Goal: Information Seeking & Learning: Compare options

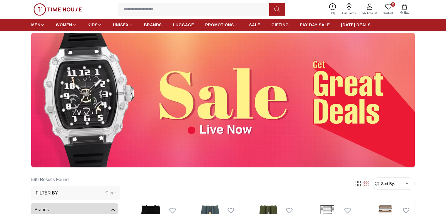
scroll to position [28, 0]
click at [224, 119] on img at bounding box center [223, 100] width 384 height 134
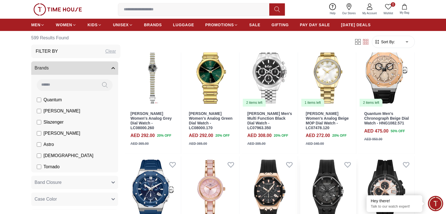
scroll to position [370, 0]
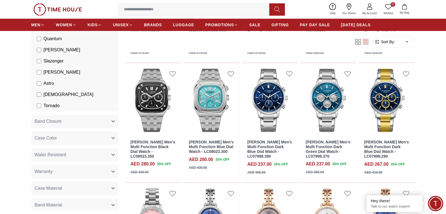
scroll to position [85, 0]
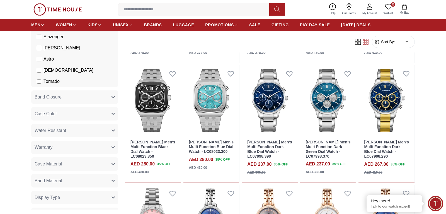
click at [90, 183] on button "Band Material" at bounding box center [74, 180] width 87 height 13
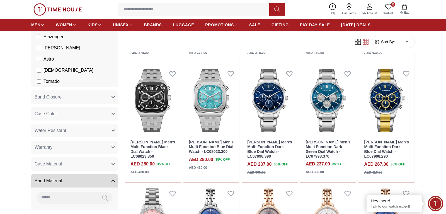
click at [90, 179] on button "Band Material" at bounding box center [74, 180] width 87 height 13
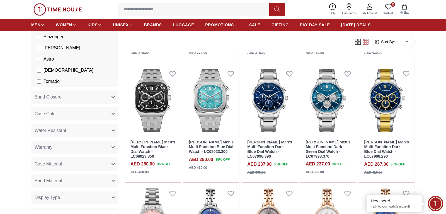
drag, startPoint x: 104, startPoint y: 181, endPoint x: 107, endPoint y: 184, distance: 4.8
click at [105, 182] on button "Band Material" at bounding box center [74, 180] width 87 height 13
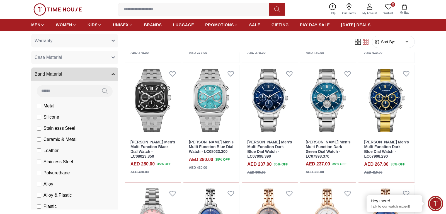
scroll to position [199, 0]
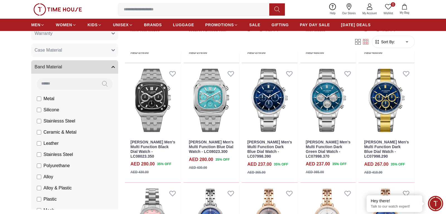
click at [41, 146] on label "Leather" at bounding box center [48, 143] width 22 height 7
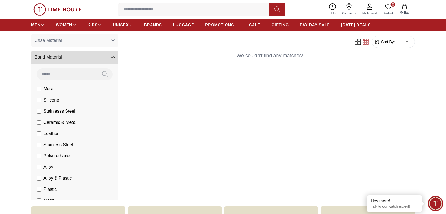
scroll to position [228, 0]
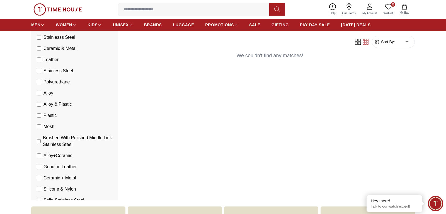
scroll to position [285, 0]
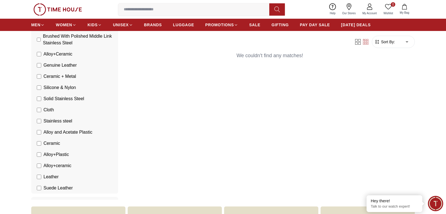
scroll to position [398, 0]
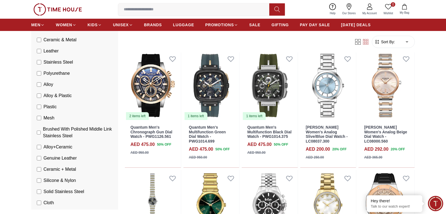
scroll to position [285, 0]
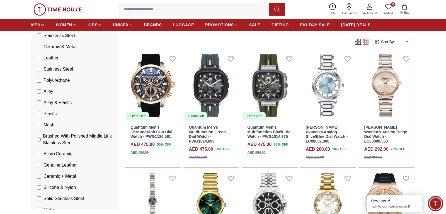
click at [40, 94] on label "Alloy" at bounding box center [45, 91] width 16 height 7
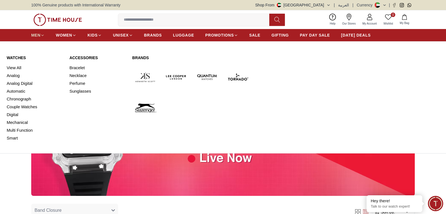
click at [38, 37] on span "MEN" at bounding box center [35, 35] width 9 height 6
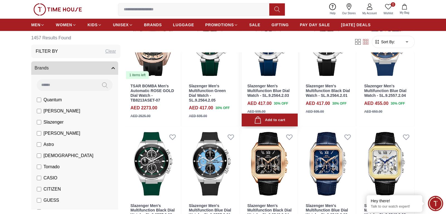
scroll to position [85, 0]
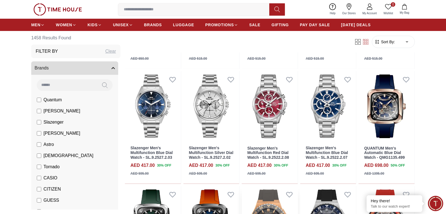
scroll to position [484, 0]
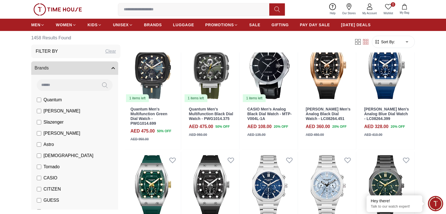
scroll to position [882, 0]
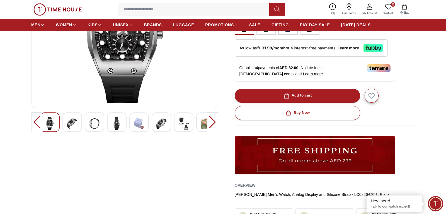
scroll to position [114, 0]
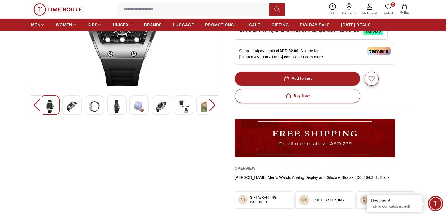
click at [75, 111] on img at bounding box center [72, 106] width 10 height 13
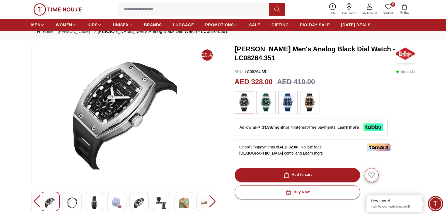
scroll to position [28, 0]
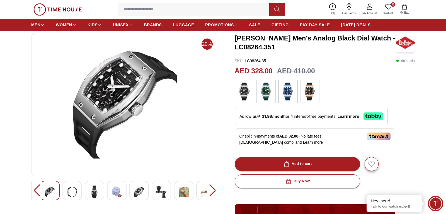
click at [76, 188] on img at bounding box center [72, 192] width 10 height 13
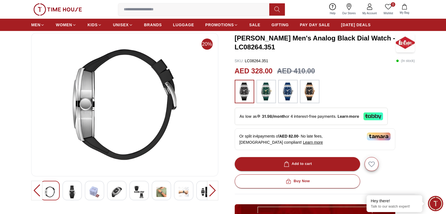
click at [76, 188] on img at bounding box center [72, 192] width 10 height 13
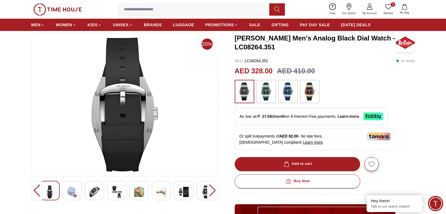
click at [122, 194] on img at bounding box center [117, 192] width 10 height 13
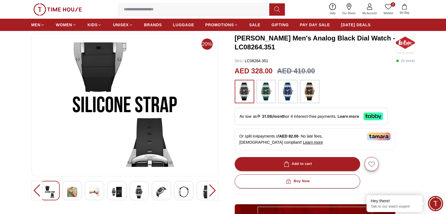
click at [132, 191] on div at bounding box center [139, 191] width 20 height 20
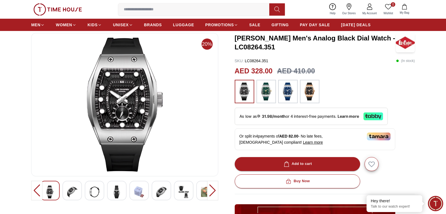
click at [158, 194] on img at bounding box center [162, 192] width 10 height 13
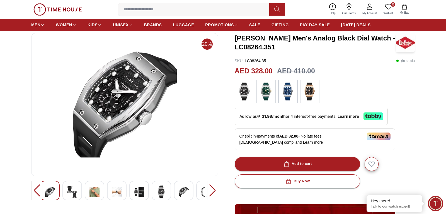
click at [173, 195] on div at bounding box center [124, 191] width 169 height 20
click at [188, 193] on img at bounding box center [184, 192] width 10 height 13
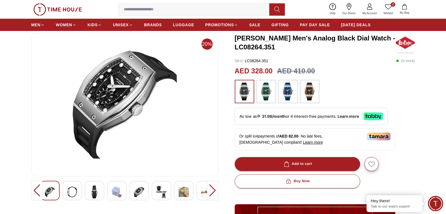
click at [211, 191] on div at bounding box center [212, 191] width 11 height 20
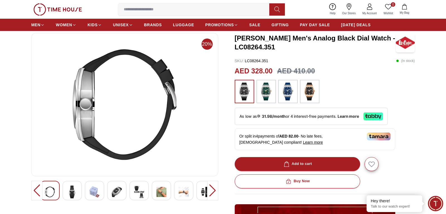
click at [187, 192] on img at bounding box center [184, 192] width 10 height 13
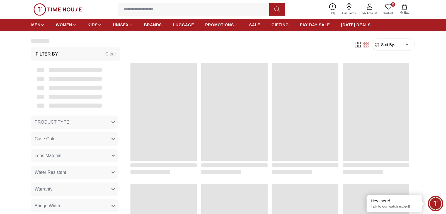
scroll to position [576, 0]
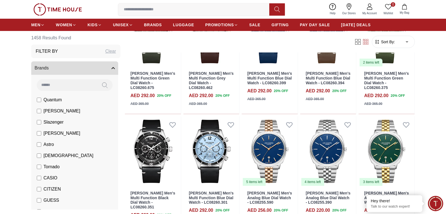
scroll to position [1253, 0]
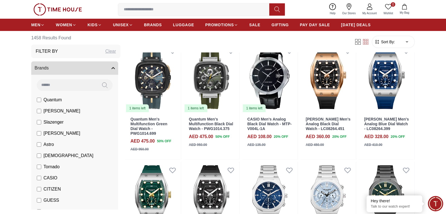
scroll to position [855, 0]
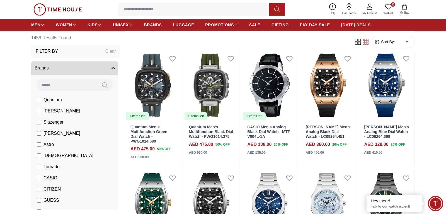
click at [362, 22] on span "[DATE] DEALS" at bounding box center [356, 25] width 30 height 6
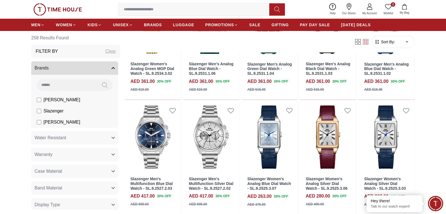
scroll to position [569, 0]
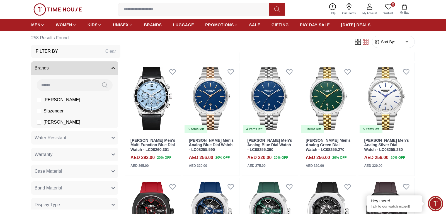
scroll to position [1195, 0]
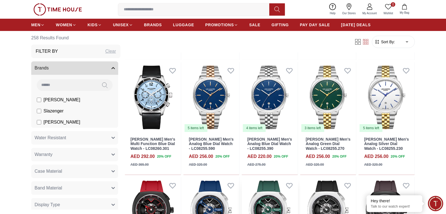
scroll to position [1252, 0]
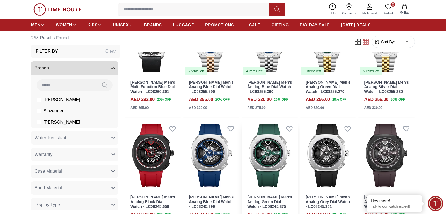
click at [266, 195] on link "[PERSON_NAME] Men's Analog Green Dial Watch - LC08245.375" at bounding box center [269, 202] width 45 height 14
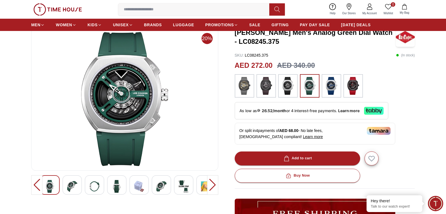
scroll to position [85, 0]
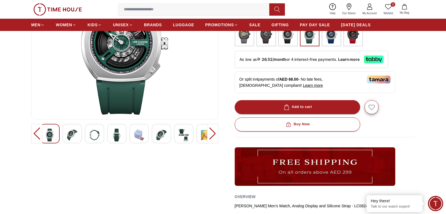
click at [77, 132] on img at bounding box center [72, 135] width 10 height 13
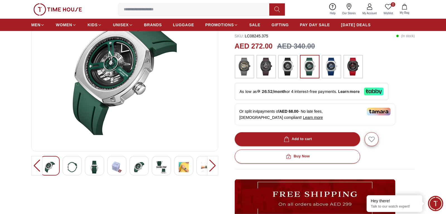
scroll to position [57, 0]
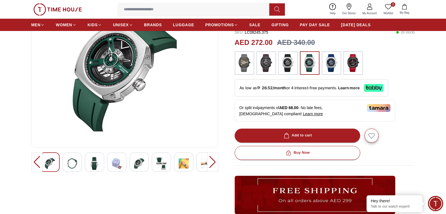
click at [73, 166] on img at bounding box center [72, 163] width 10 height 13
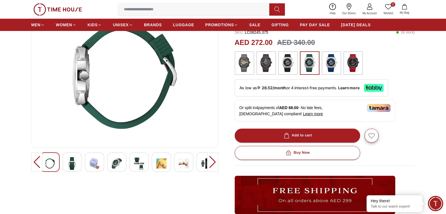
click at [75, 165] on img at bounding box center [72, 163] width 10 height 13
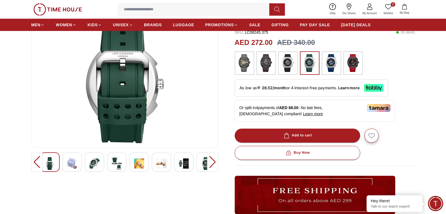
click at [117, 163] on img at bounding box center [117, 163] width 10 height 13
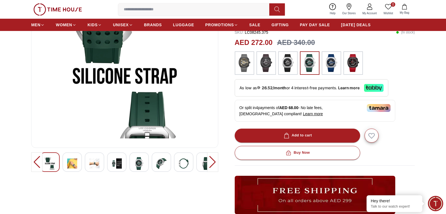
click at [142, 165] on img at bounding box center [139, 163] width 10 height 13
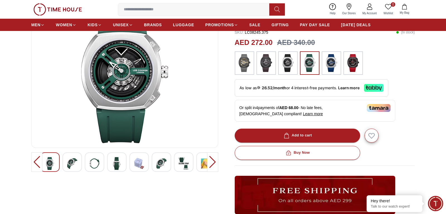
click at [159, 163] on img at bounding box center [162, 163] width 10 height 13
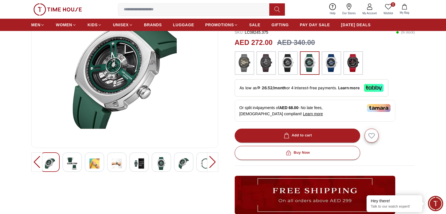
click at [179, 165] on img at bounding box center [184, 163] width 10 height 13
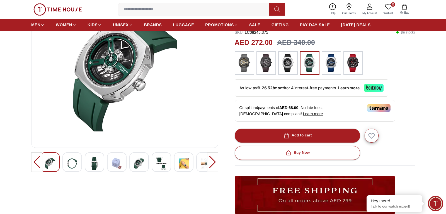
click at [186, 166] on img at bounding box center [184, 163] width 10 height 13
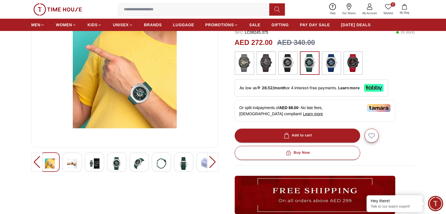
click at [201, 165] on div at bounding box center [206, 162] width 20 height 20
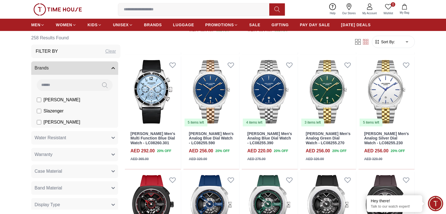
scroll to position [1210, 0]
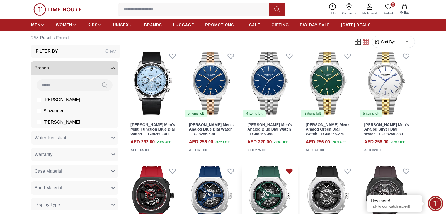
click at [287, 167] on icon at bounding box center [290, 171] width 8 height 8
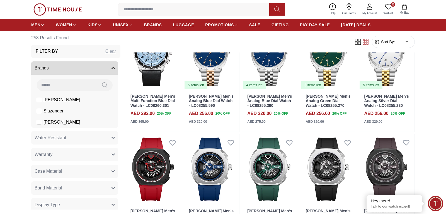
scroll to position [1352, 0]
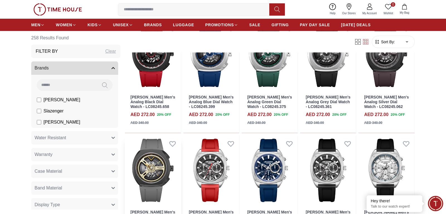
click at [158, 135] on img at bounding box center [153, 170] width 56 height 70
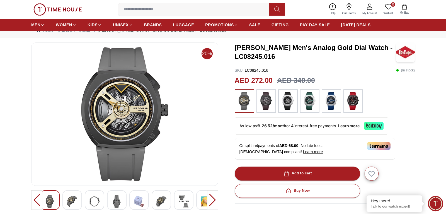
scroll to position [28, 0]
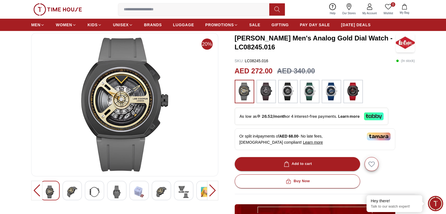
click at [68, 197] on img at bounding box center [72, 192] width 10 height 13
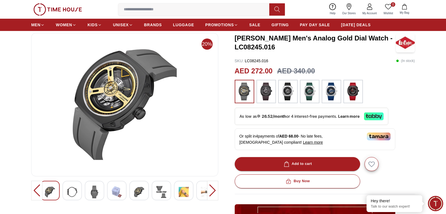
click at [75, 190] on img at bounding box center [72, 192] width 10 height 13
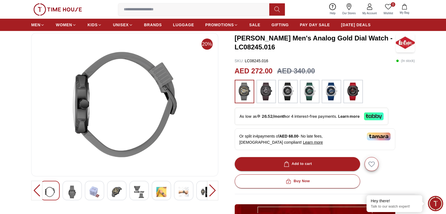
click at [75, 190] on img at bounding box center [72, 192] width 10 height 13
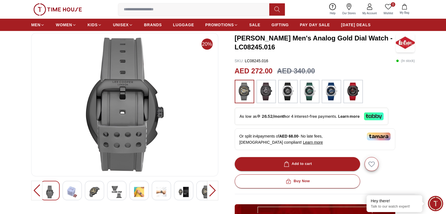
click at [113, 191] on img at bounding box center [117, 192] width 10 height 13
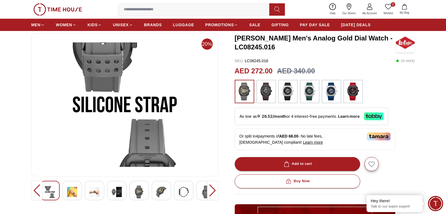
click at [74, 192] on img at bounding box center [72, 192] width 10 height 13
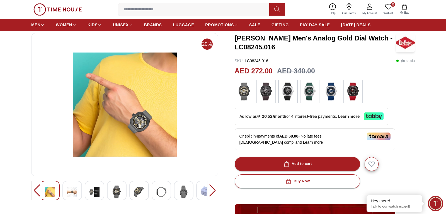
click at [265, 97] on img at bounding box center [266, 92] width 14 height 18
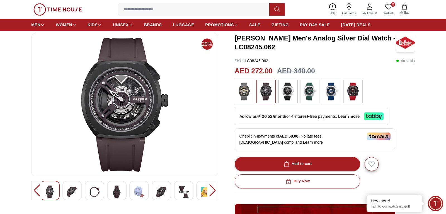
click at [80, 192] on div at bounding box center [72, 191] width 20 height 20
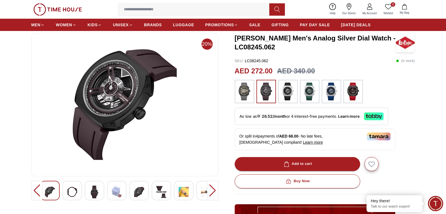
click at [245, 87] on img at bounding box center [245, 92] width 14 height 18
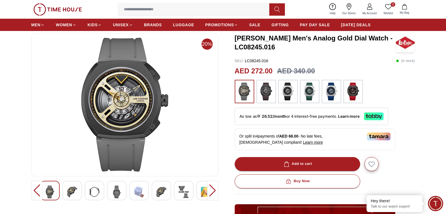
click at [270, 91] on img at bounding box center [266, 92] width 14 height 18
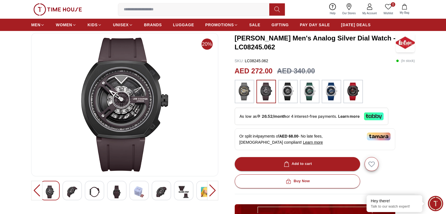
click at [306, 95] on img at bounding box center [310, 92] width 14 height 18
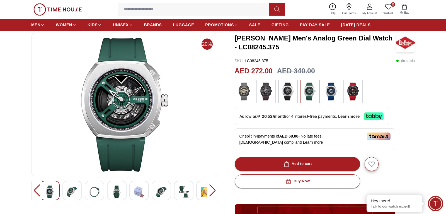
click at [269, 94] on img at bounding box center [266, 92] width 14 height 18
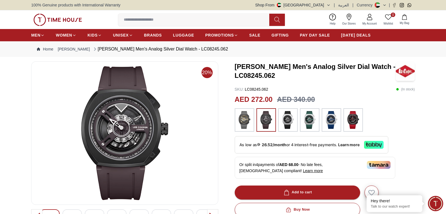
click at [240, 122] on img at bounding box center [245, 120] width 14 height 18
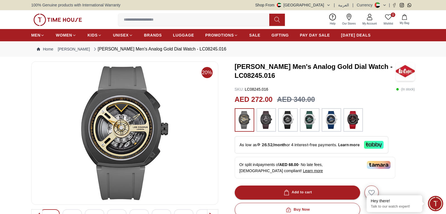
click at [147, 124] on img at bounding box center [125, 133] width 178 height 134
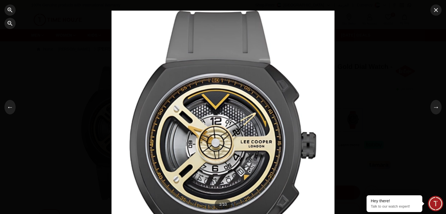
click at [217, 152] on div at bounding box center [223, 107] width 223 height 193
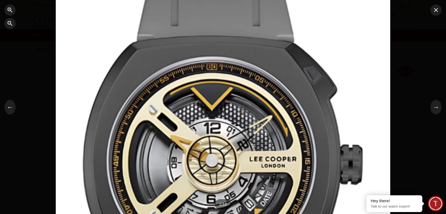
click at [217, 152] on div at bounding box center [223, 107] width 335 height 289
click at [220, 148] on div at bounding box center [223, 107] width 335 height 289
click at [223, 147] on div at bounding box center [223, 107] width 335 height 289
click at [446, 68] on div at bounding box center [223, 107] width 446 height 214
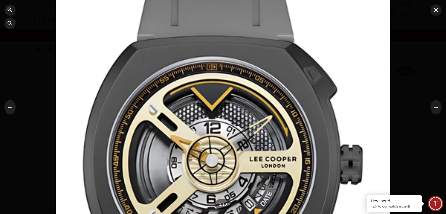
click at [437, 16] on div at bounding box center [223, 107] width 446 height 214
click at [437, 13] on icon "button" at bounding box center [436, 10] width 7 height 7
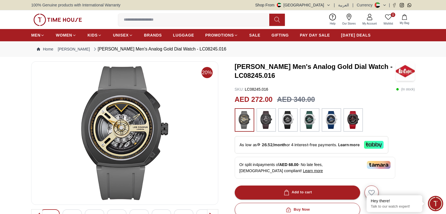
click at [314, 120] on img at bounding box center [310, 120] width 14 height 18
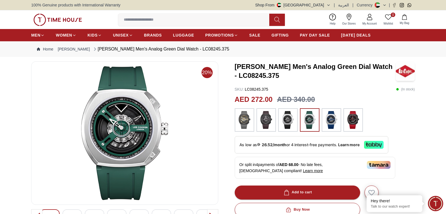
click at [358, 124] on img at bounding box center [354, 120] width 14 height 18
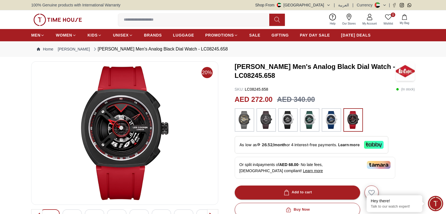
click at [336, 121] on img at bounding box center [332, 120] width 14 height 18
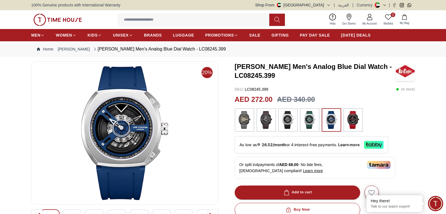
click at [312, 123] on img at bounding box center [310, 120] width 14 height 18
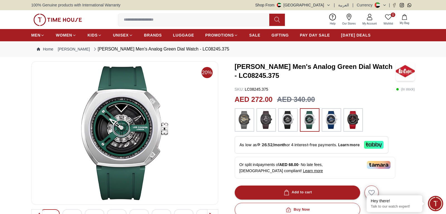
click at [288, 120] on img at bounding box center [288, 120] width 14 height 18
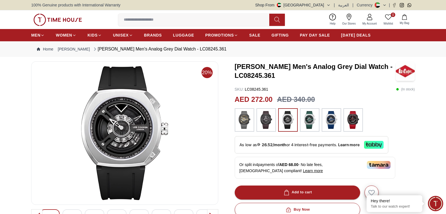
click at [269, 122] on img at bounding box center [266, 120] width 14 height 18
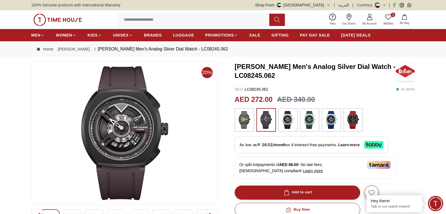
click at [247, 122] on img at bounding box center [245, 120] width 14 height 18
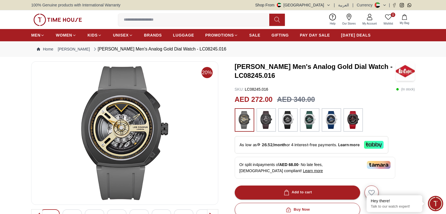
click at [120, 129] on img at bounding box center [125, 133] width 178 height 134
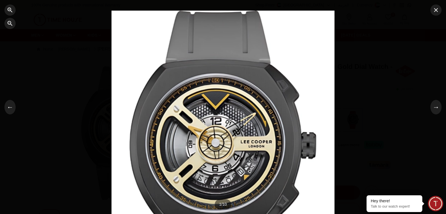
click at [209, 154] on div at bounding box center [223, 107] width 223 height 193
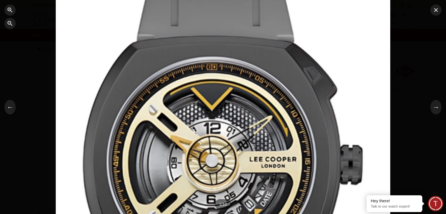
click at [302, 123] on div at bounding box center [223, 107] width 335 height 289
click at [437, 15] on button "button" at bounding box center [436, 9] width 11 height 11
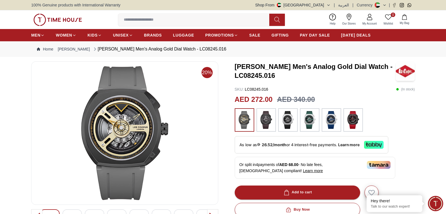
click at [335, 122] on img at bounding box center [332, 120] width 14 height 18
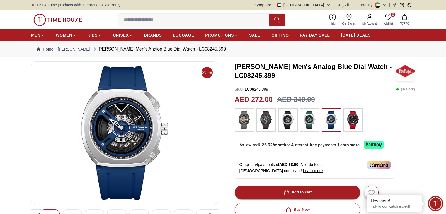
click at [313, 122] on img at bounding box center [310, 120] width 14 height 18
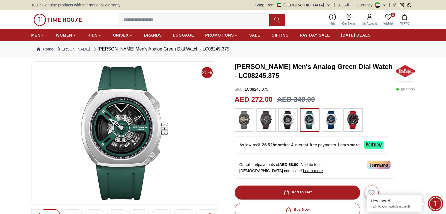
click at [293, 123] on img at bounding box center [288, 120] width 14 height 18
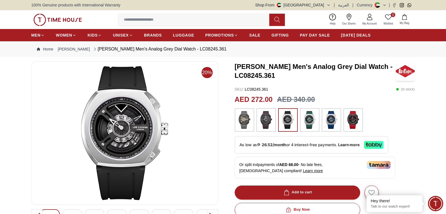
click at [265, 122] on img at bounding box center [266, 120] width 14 height 18
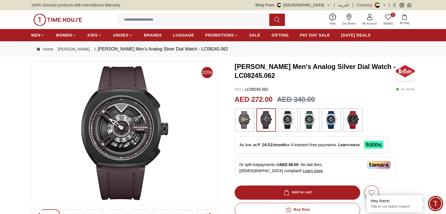
click at [251, 122] on img at bounding box center [245, 120] width 14 height 18
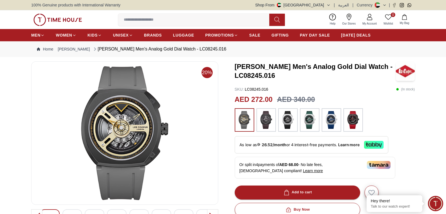
click at [355, 124] on img at bounding box center [354, 120] width 14 height 18
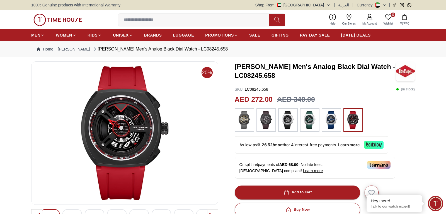
click at [330, 121] on img at bounding box center [332, 120] width 14 height 18
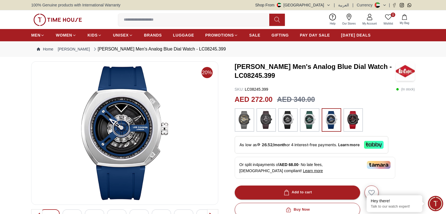
click at [311, 120] on img at bounding box center [310, 120] width 14 height 18
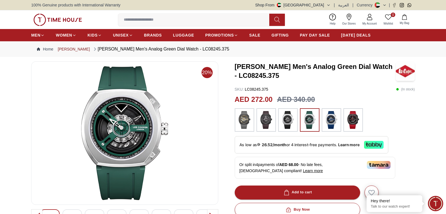
click at [69, 49] on link "[PERSON_NAME]" at bounding box center [74, 49] width 32 height 6
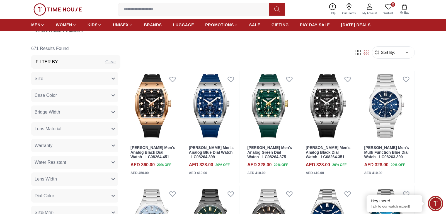
scroll to position [256, 0]
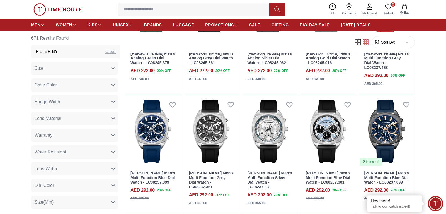
scroll to position [911, 0]
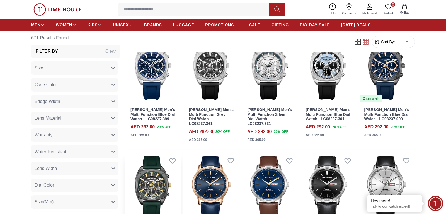
scroll to position [968, 0]
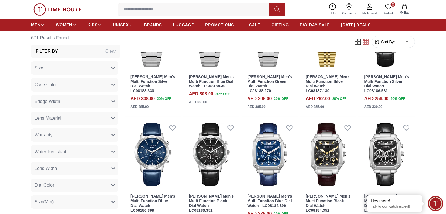
scroll to position [2817, 0]
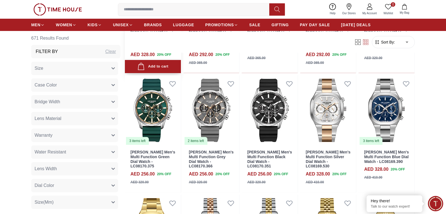
scroll to position [2988, 0]
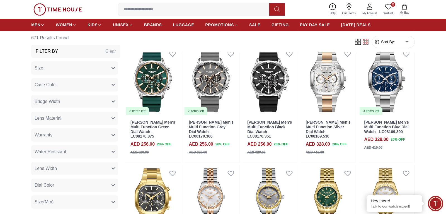
scroll to position [2817, 0]
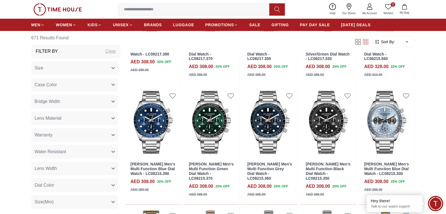
scroll to position [1565, 0]
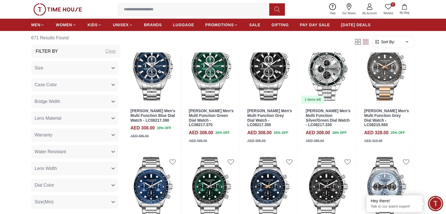
scroll to position [1850, 0]
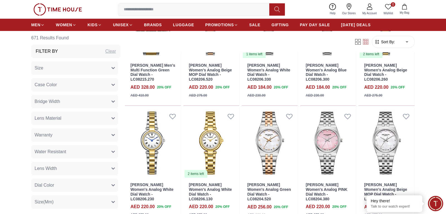
scroll to position [1480, 0]
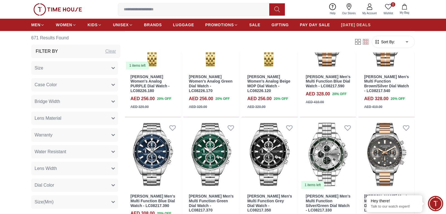
click at [350, 26] on span "[DATE] DEALS" at bounding box center [356, 25] width 30 height 6
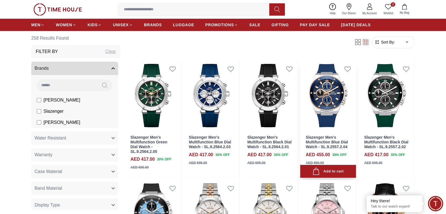
scroll to position [28, 0]
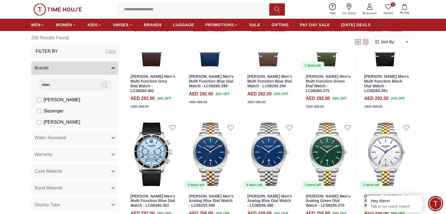
scroll to position [1195, 0]
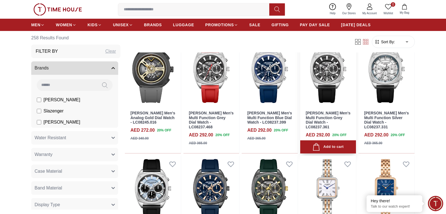
scroll to position [1451, 0]
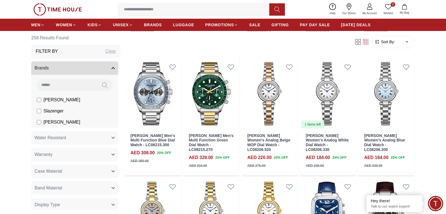
scroll to position [2020, 0]
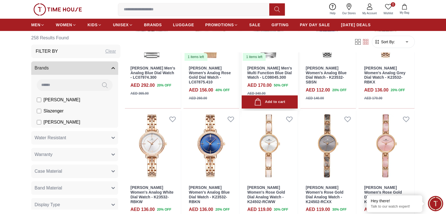
scroll to position [2334, 0]
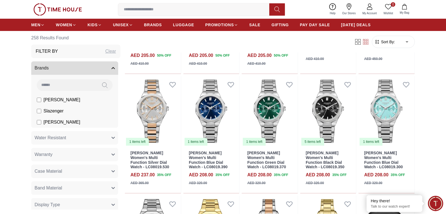
scroll to position [2846, 0]
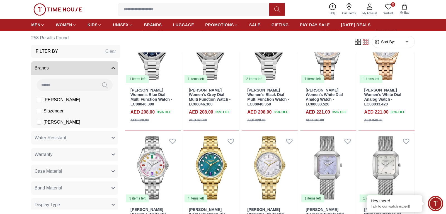
scroll to position [3415, 0]
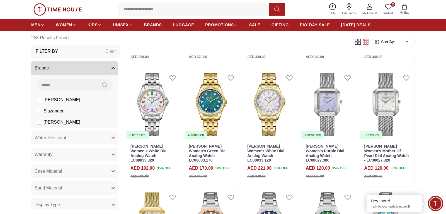
scroll to position [3443, 0]
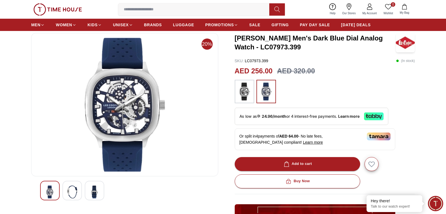
scroll to position [57, 0]
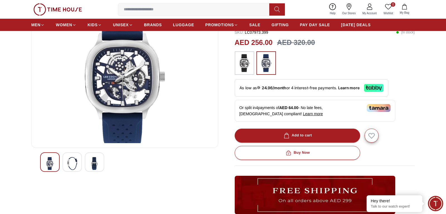
click at [73, 164] on img at bounding box center [72, 163] width 10 height 13
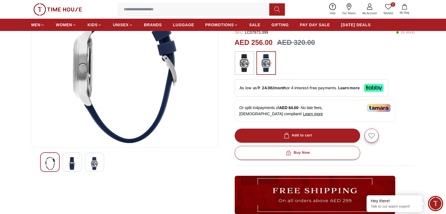
click at [98, 166] on img at bounding box center [95, 163] width 10 height 13
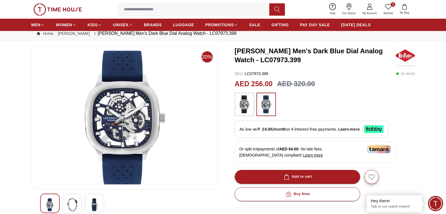
scroll to position [0, 0]
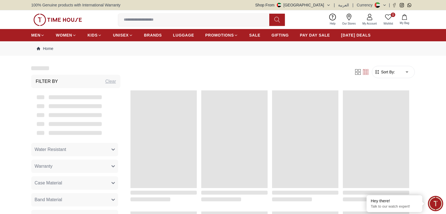
scroll to position [575, 0]
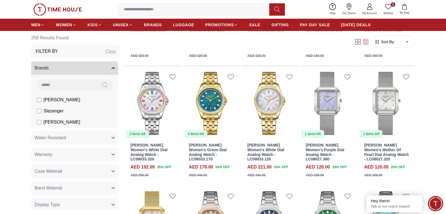
scroll to position [3440, 0]
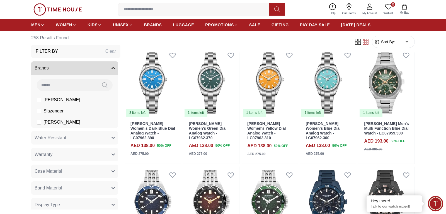
scroll to position [3839, 0]
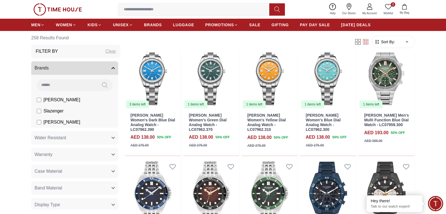
scroll to position [3839, 0]
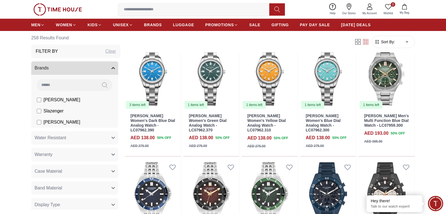
scroll to position [3953, 0]
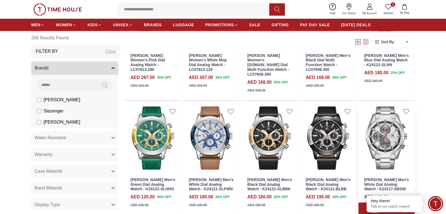
scroll to position [4294, 0]
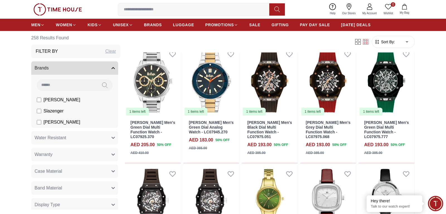
scroll to position [4696, 0]
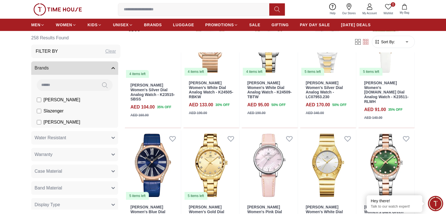
scroll to position [5088, 0]
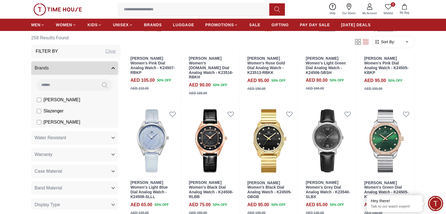
scroll to position [5820, 0]
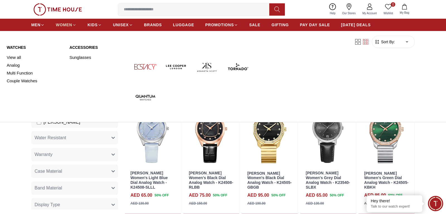
click at [67, 24] on span "WOMEN" at bounding box center [64, 25] width 16 height 6
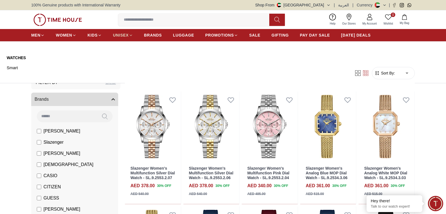
click at [121, 35] on span "UNISEX" at bounding box center [121, 35] width 16 height 6
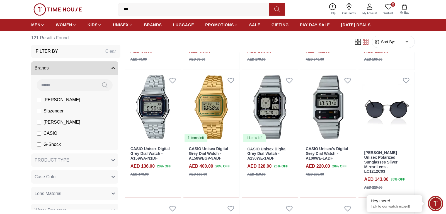
scroll to position [484, 0]
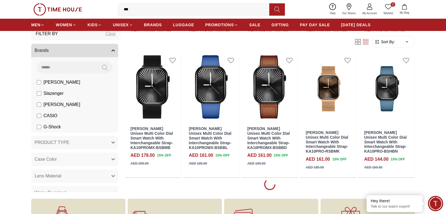
scroll to position [1883, 0]
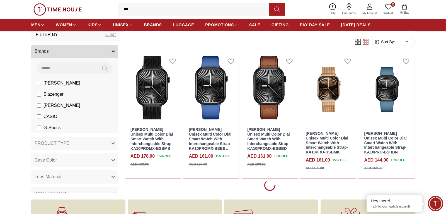
click at [289, 25] on ul "MEN WOMEN KIDS UNISEX BRANDS LUGGAGE PROMOTIONS SALE GIFTING PAY DAY SALE [DATE…" at bounding box center [201, 25] width 340 height 10
click at [286, 25] on span "GIFTING" at bounding box center [280, 25] width 17 height 6
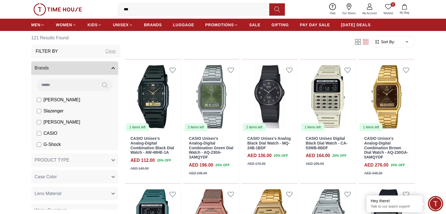
scroll to position [2099, 0]
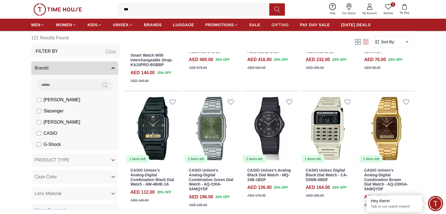
click at [279, 23] on span "GIFTING" at bounding box center [280, 25] width 17 height 6
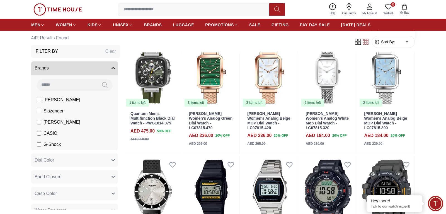
scroll to position [370, 0]
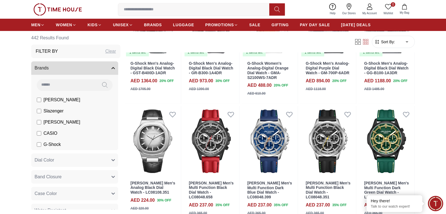
scroll to position [569, 0]
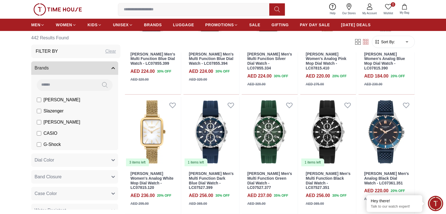
scroll to position [1224, 0]
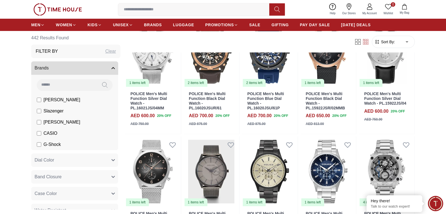
scroll to position [1651, 0]
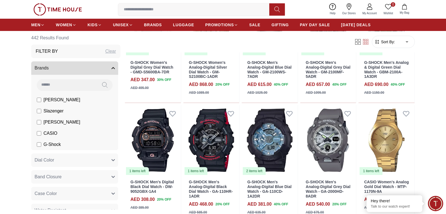
scroll to position [2163, 0]
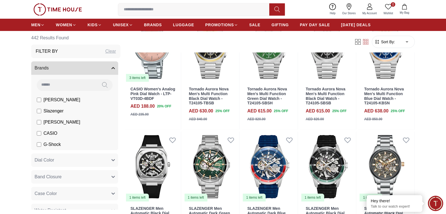
scroll to position [2590, 0]
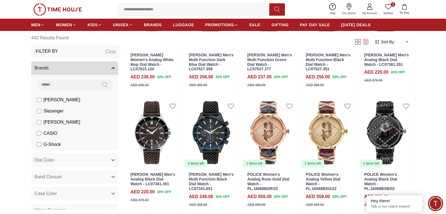
scroll to position [1309, 0]
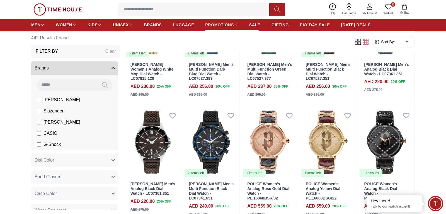
click at [230, 25] on span "PROMOTIONS" at bounding box center [219, 25] width 29 height 6
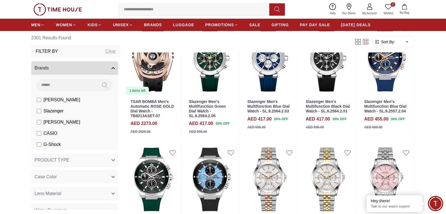
scroll to position [57, 0]
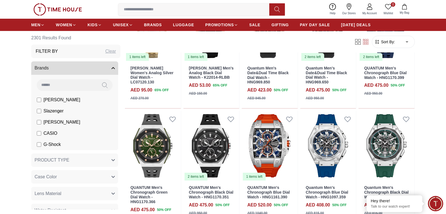
scroll to position [683, 0]
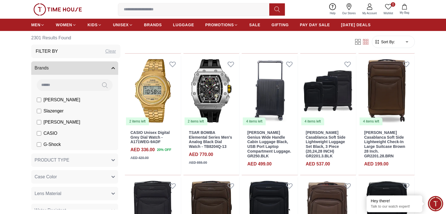
scroll to position [1138, 0]
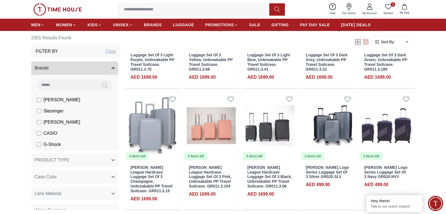
scroll to position [1423, 0]
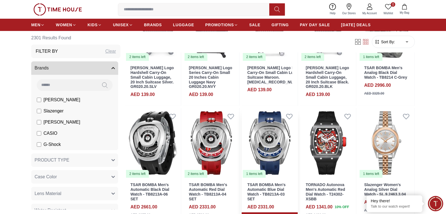
scroll to position [1878, 0]
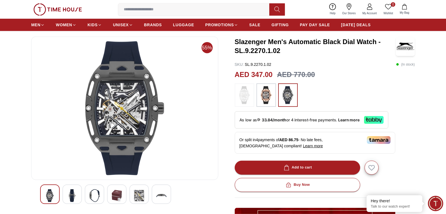
scroll to position [28, 0]
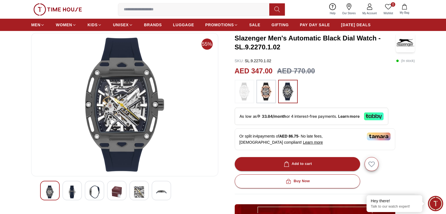
click at [67, 191] on div at bounding box center [72, 191] width 20 height 20
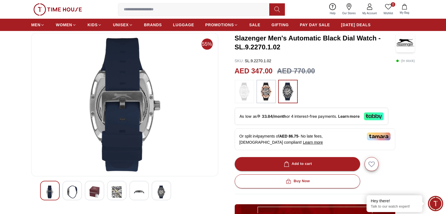
click at [87, 190] on div at bounding box center [95, 191] width 20 height 20
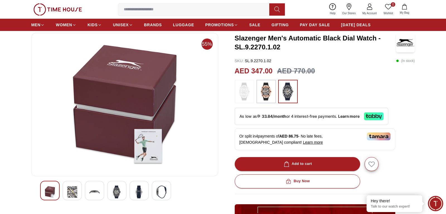
click at [112, 193] on img at bounding box center [117, 192] width 10 height 13
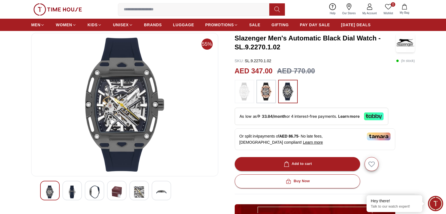
click at [140, 189] on img at bounding box center [139, 192] width 10 height 13
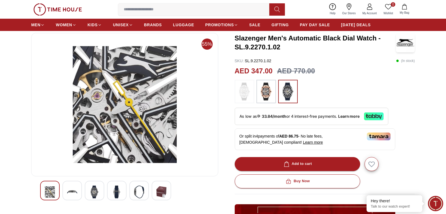
click at [155, 194] on div at bounding box center [162, 191] width 20 height 20
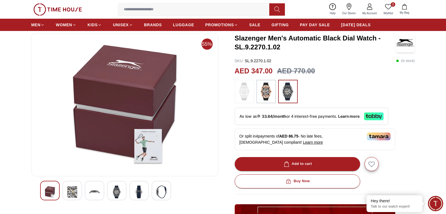
click at [143, 193] on img at bounding box center [139, 192] width 10 height 13
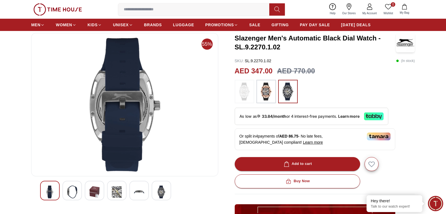
click at [157, 193] on img at bounding box center [162, 192] width 10 height 13
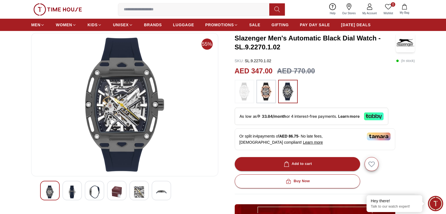
click at [141, 189] on img at bounding box center [139, 192] width 10 height 13
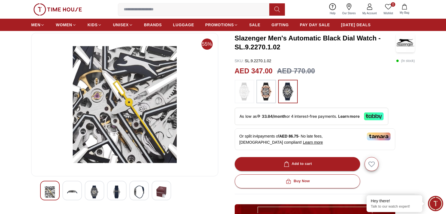
click at [95, 192] on img at bounding box center [95, 192] width 10 height 13
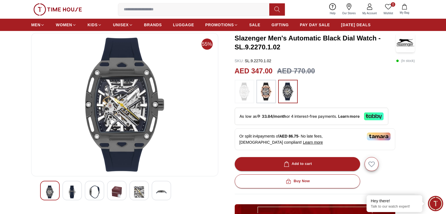
click at [158, 196] on img at bounding box center [162, 192] width 10 height 13
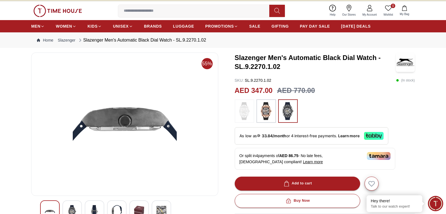
scroll to position [0, 0]
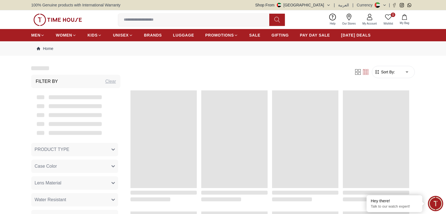
scroll to position [575, 0]
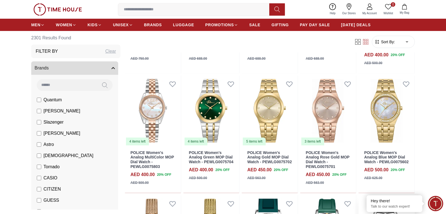
scroll to position [2467, 0]
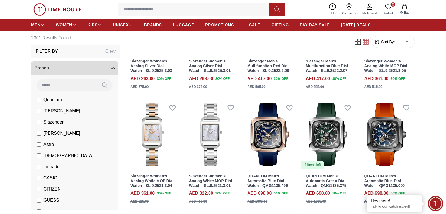
scroll to position [3149, 0]
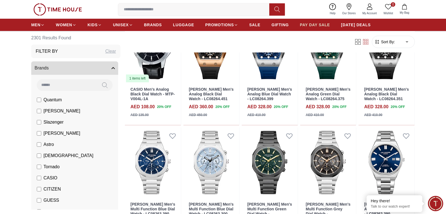
click at [312, 23] on span "PAY DAY SALE" at bounding box center [315, 25] width 30 height 6
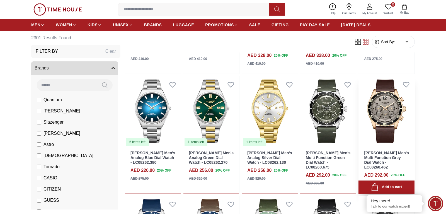
scroll to position [3343, 0]
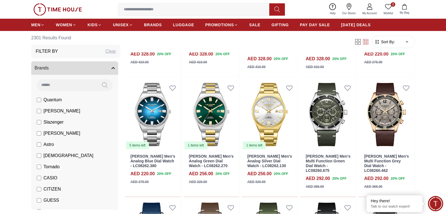
scroll to position [3291, 0]
